Goal: Task Accomplishment & Management: Use online tool/utility

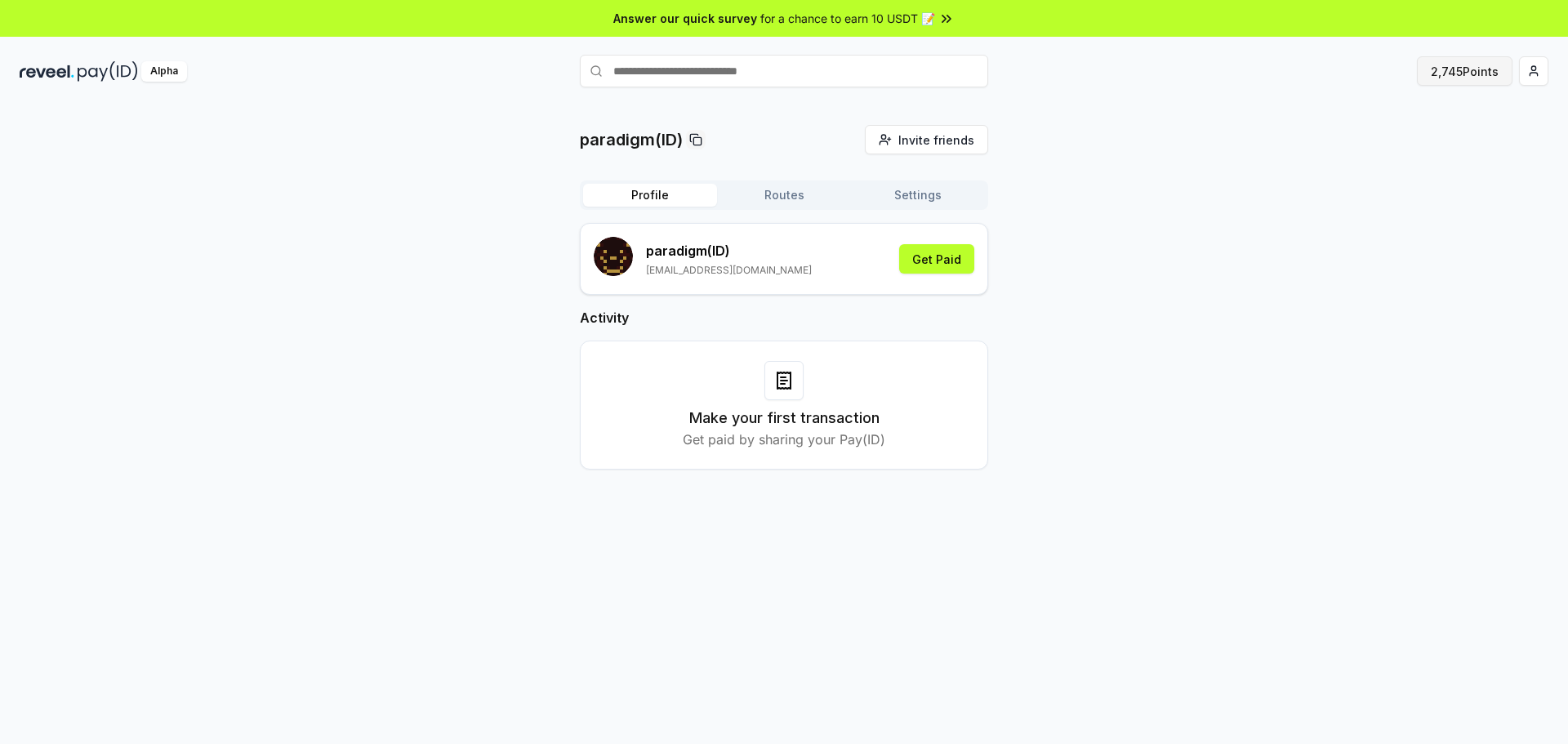
click at [1422, 68] on button "2,745 Points" at bounding box center [1465, 71] width 96 height 29
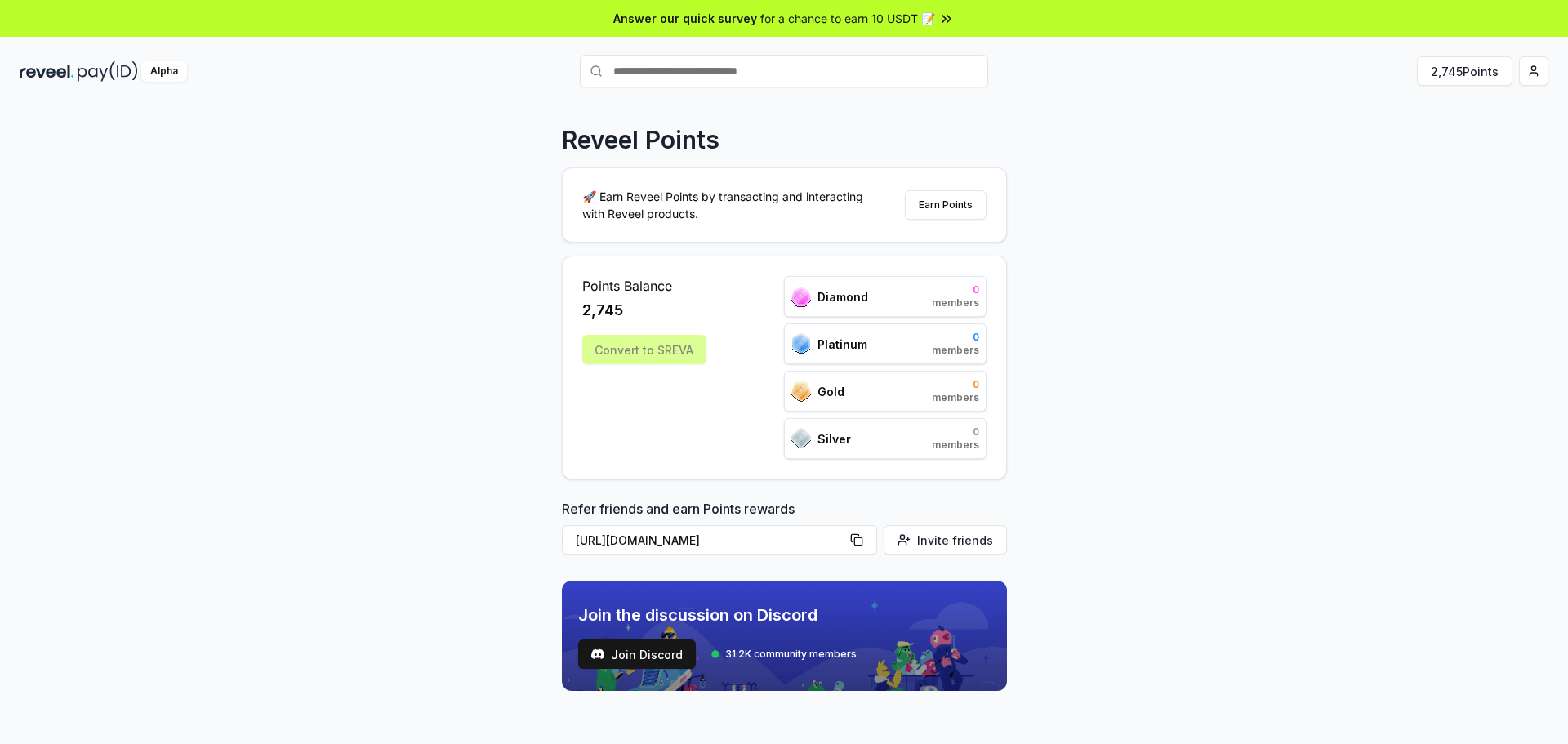
click at [658, 359] on div "Convert to $REVA" at bounding box center [644, 349] width 124 height 29
